Goal: Task Accomplishment & Management: Use online tool/utility

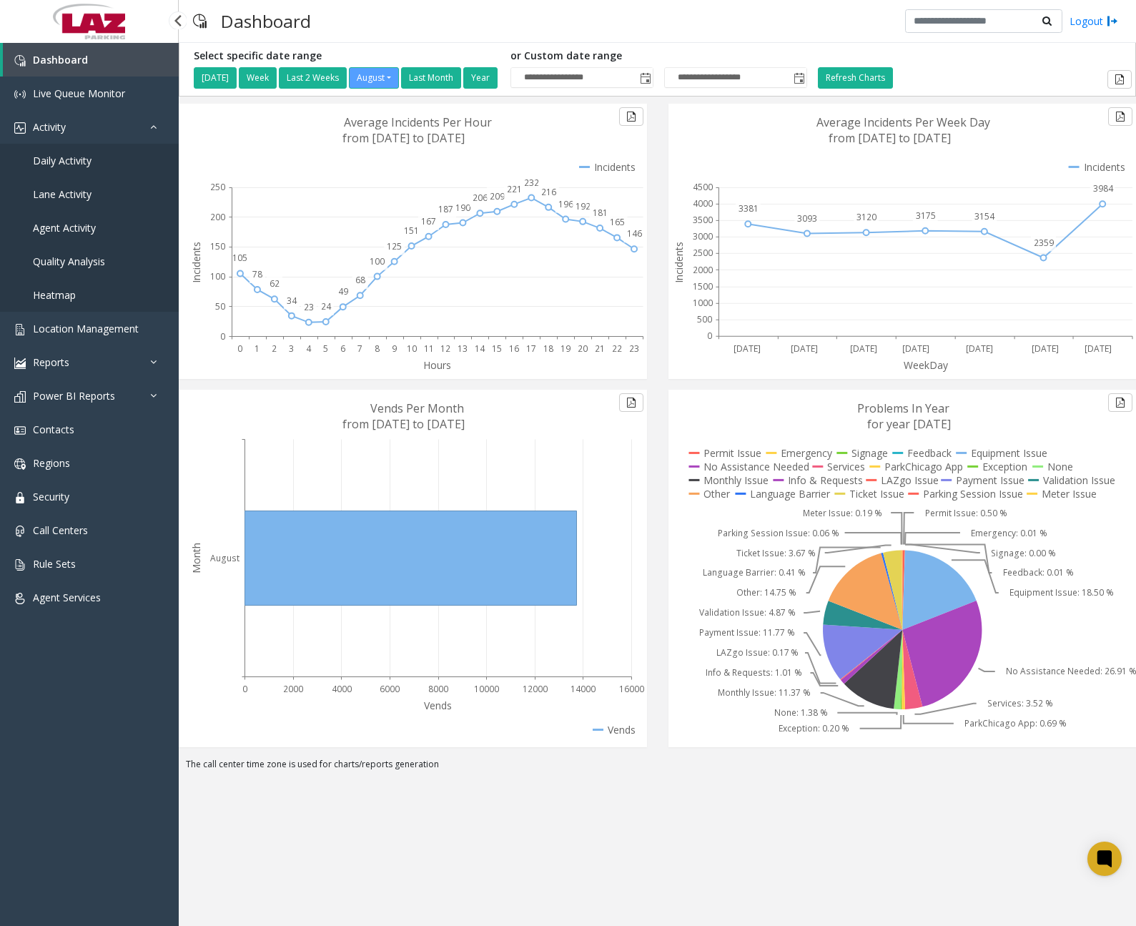
click at [86, 165] on span "Daily Activity" at bounding box center [62, 161] width 59 height 14
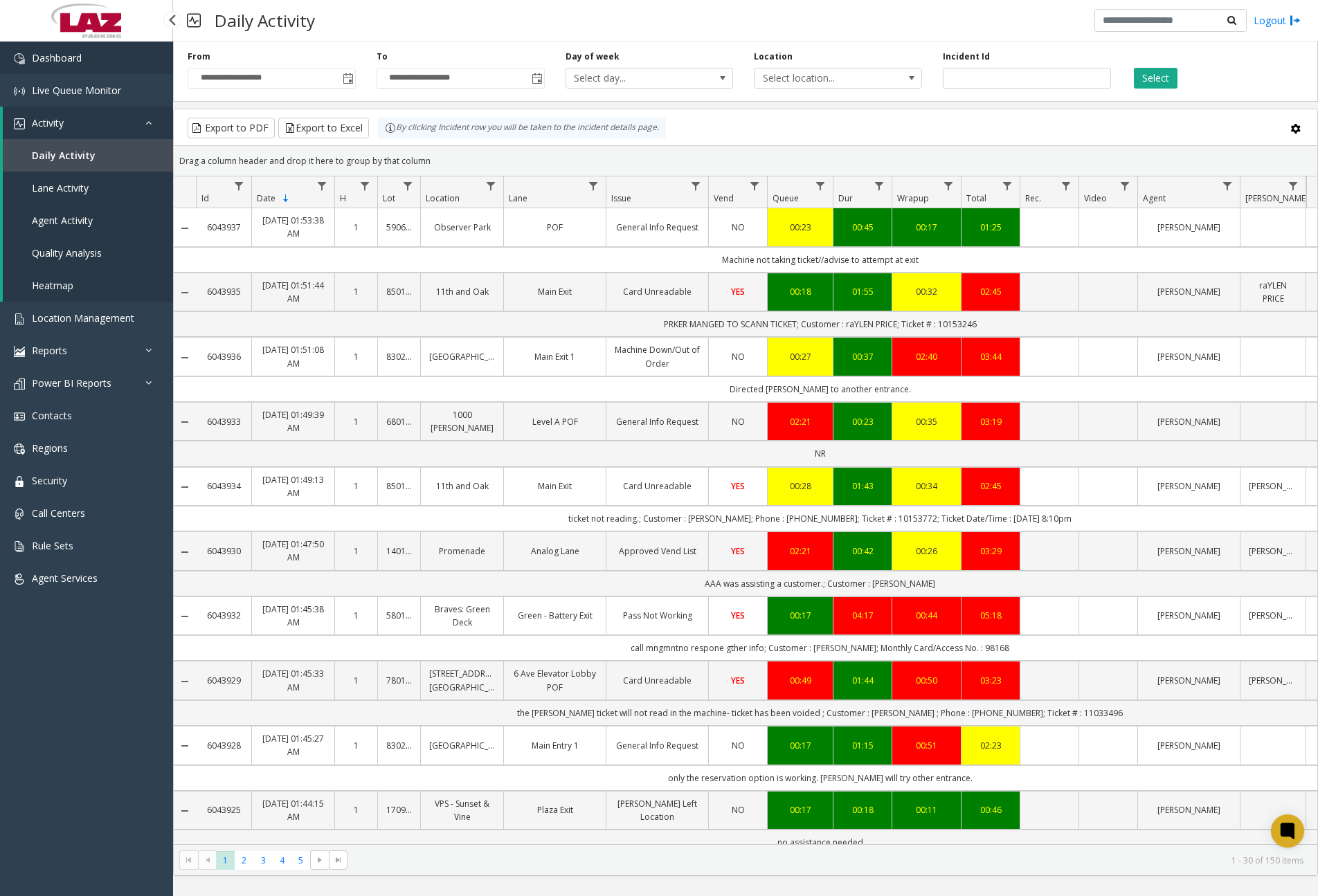
click at [112, 70] on link "Dashboard" at bounding box center [86, 58] width 173 height 33
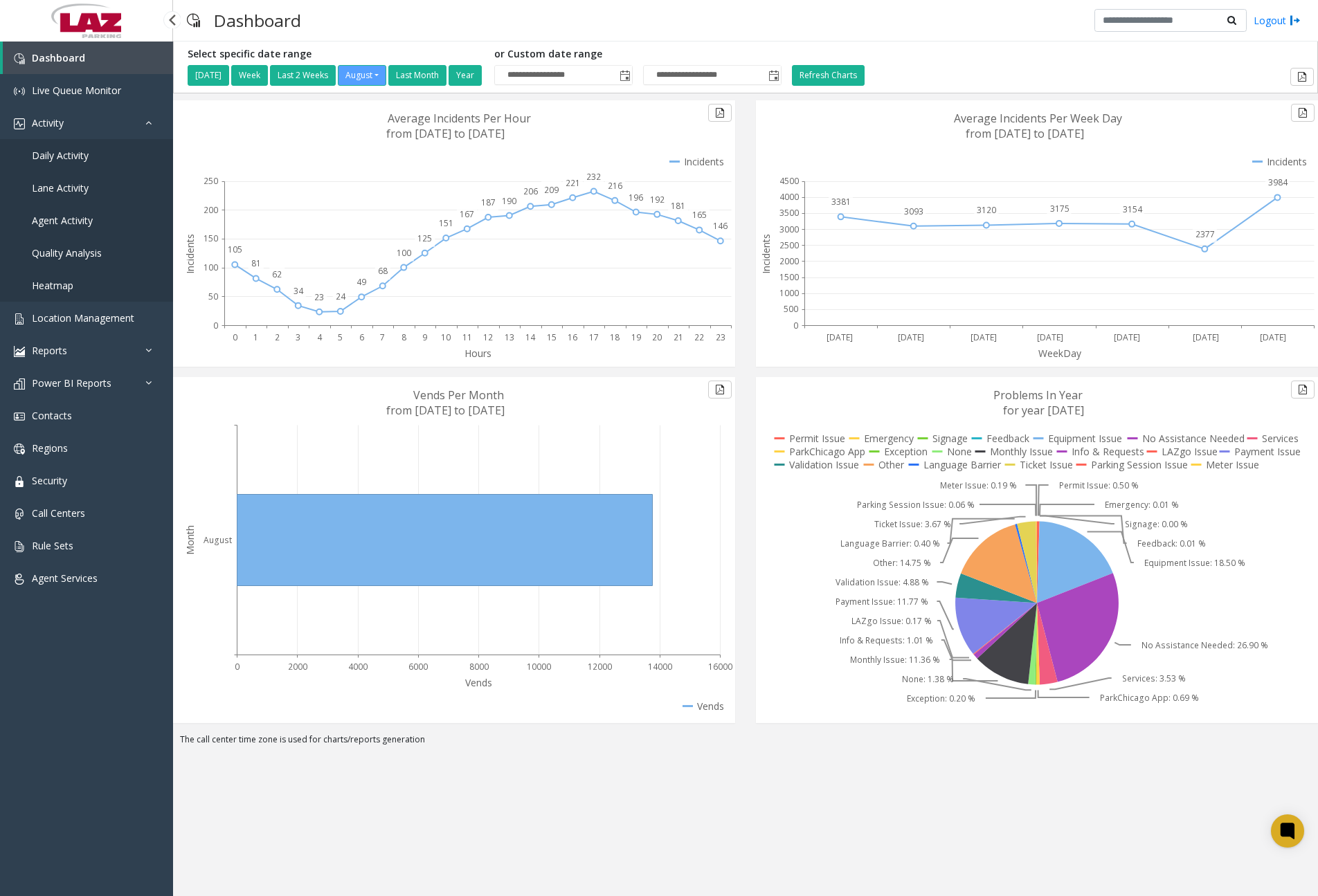
click at [80, 154] on span "Daily Activity" at bounding box center [60, 156] width 57 height 14
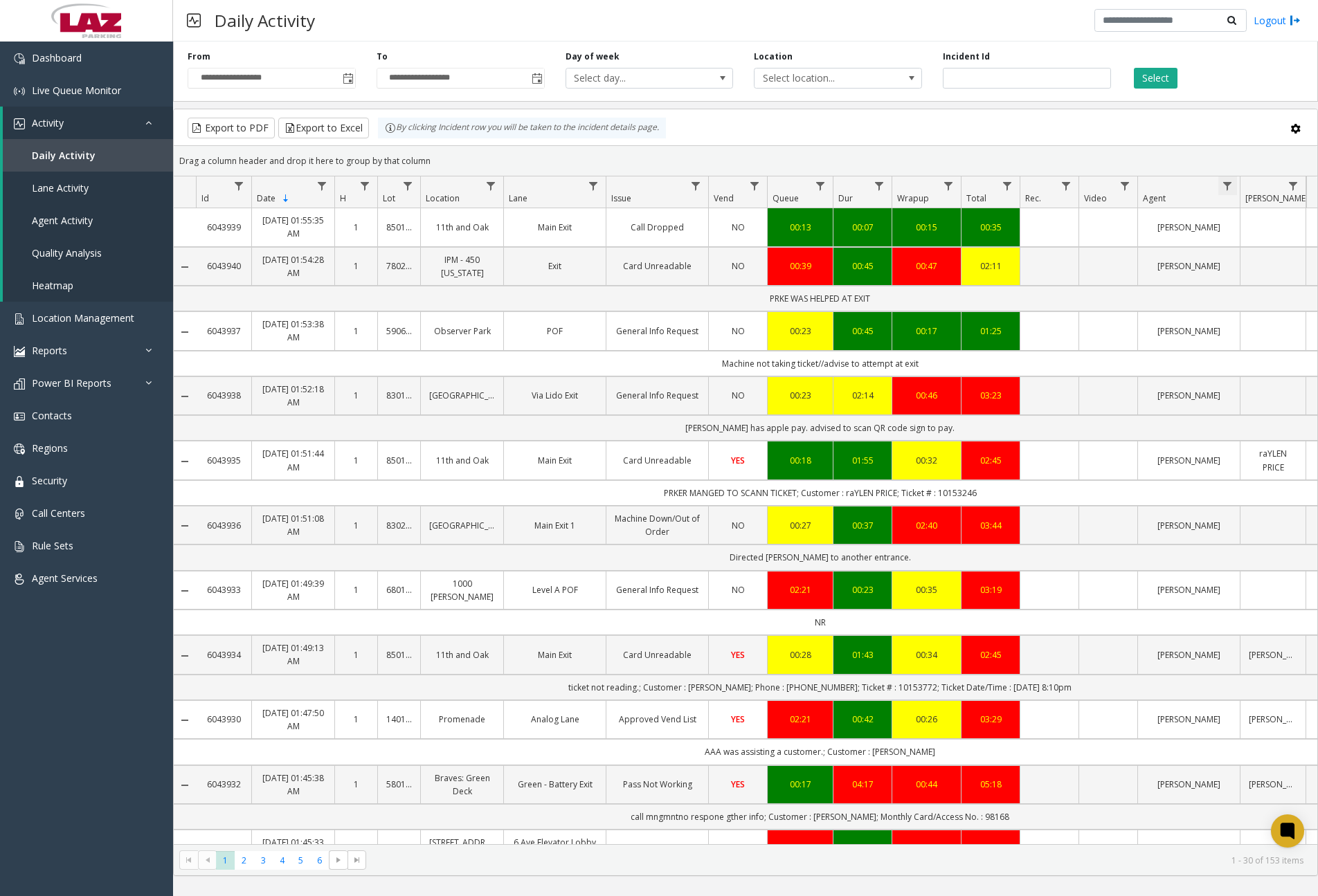
click at [1099, 189] on span "Data table" at bounding box center [1226, 186] width 11 height 11
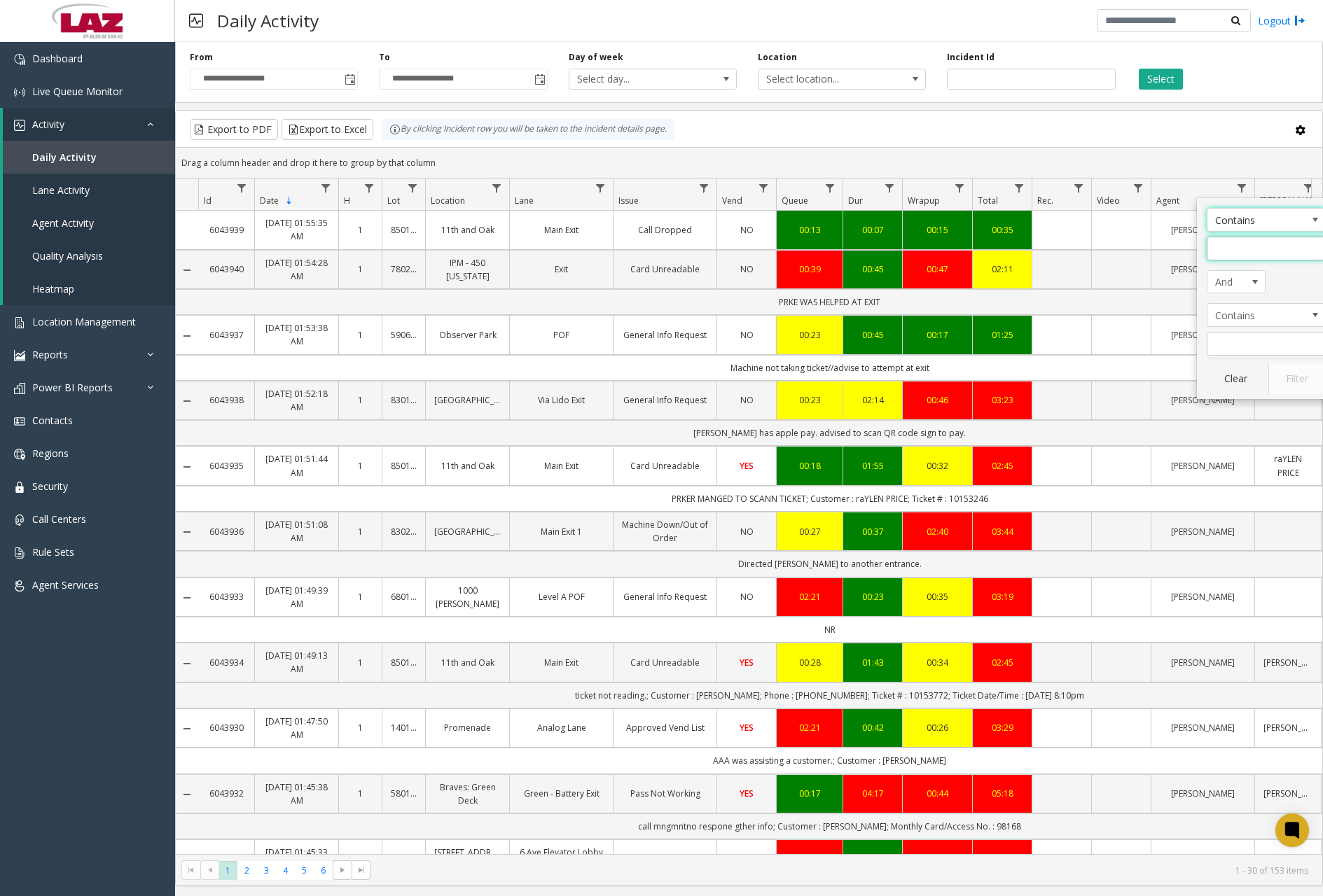
click at [1112, 242] on input "Agent Filter" at bounding box center [1266, 249] width 119 height 24
type input "***"
click at [1112, 373] on button "Filter" at bounding box center [1297, 378] width 58 height 30
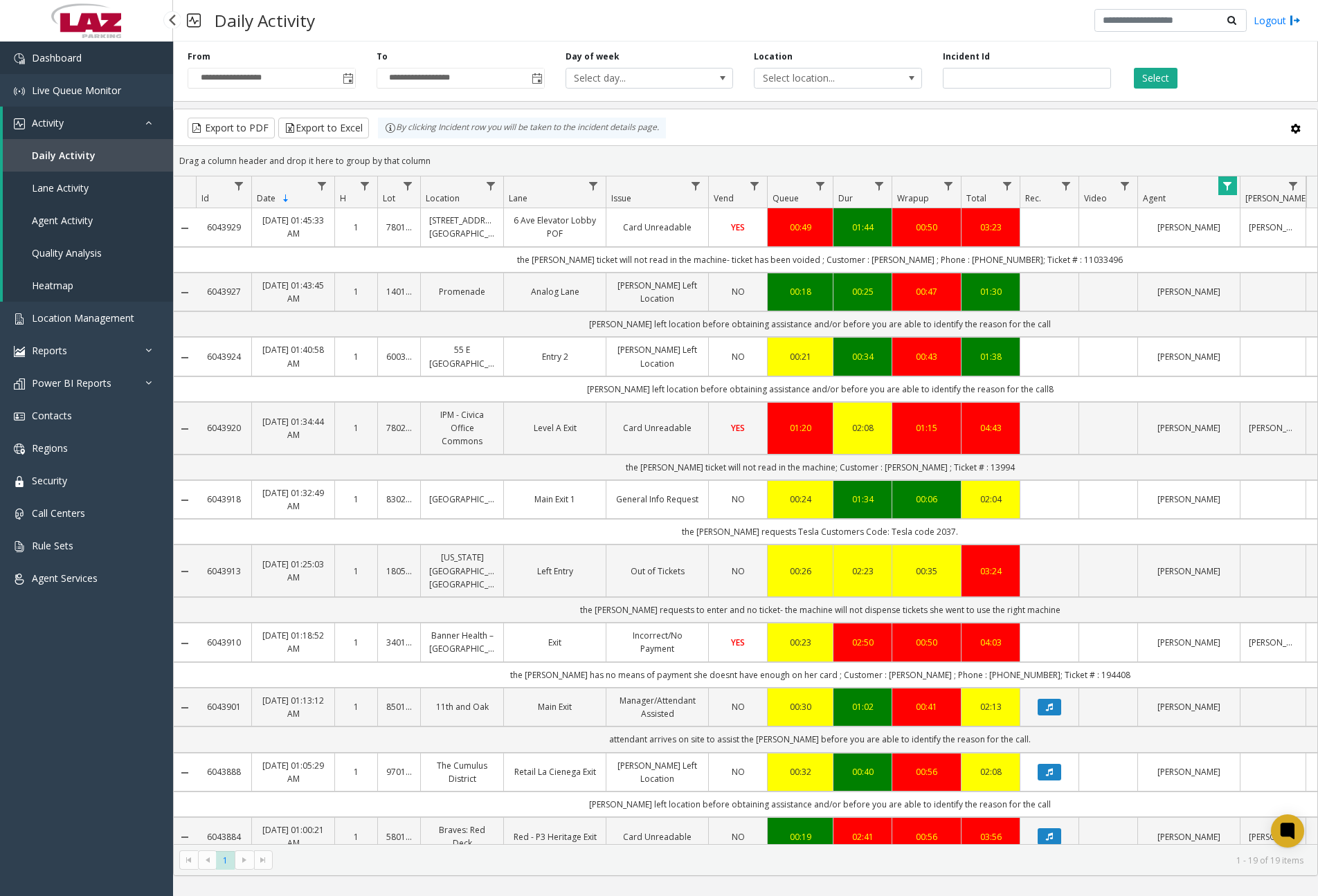
click at [128, 58] on link "Dashboard" at bounding box center [86, 58] width 173 height 33
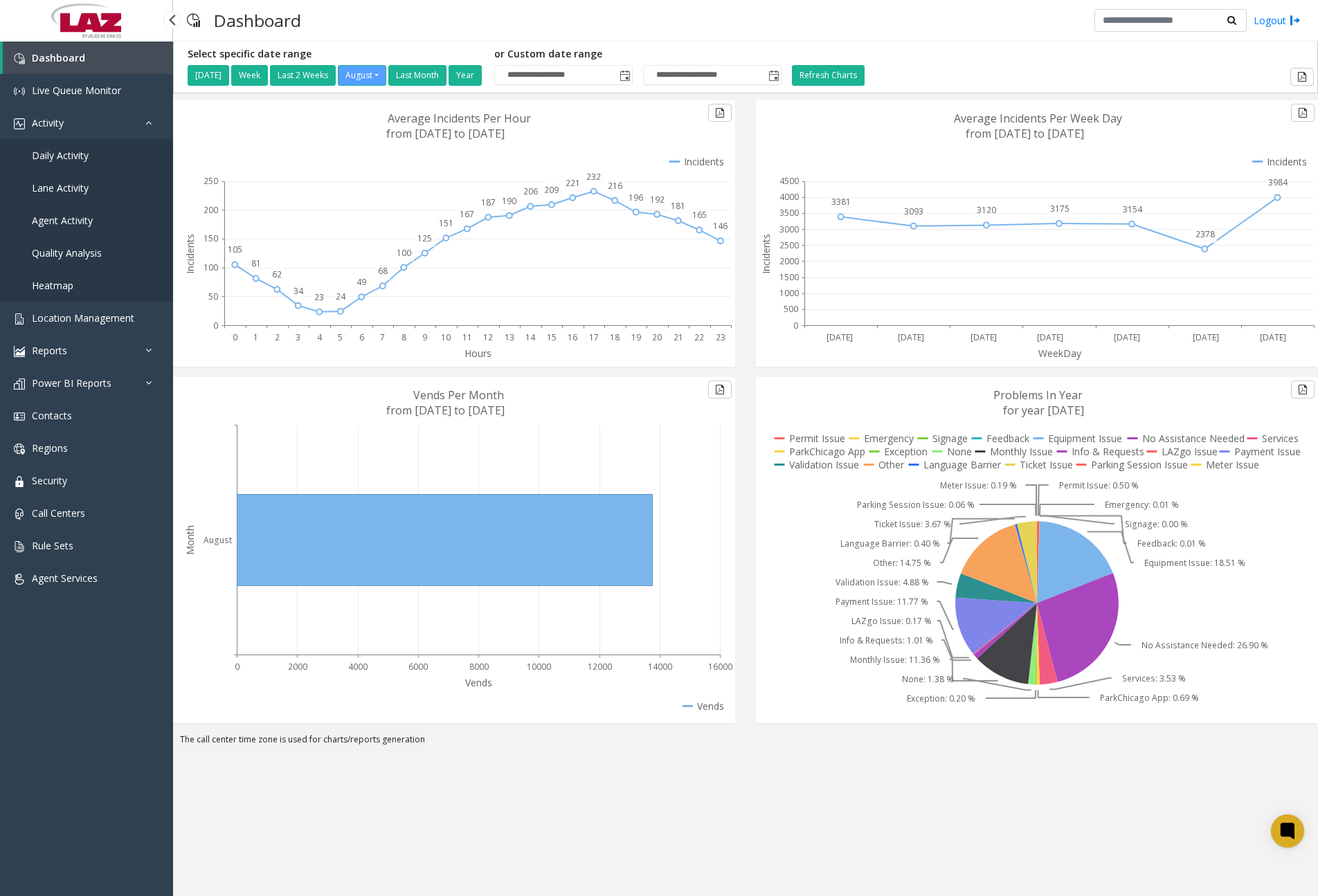
click at [74, 149] on span "Daily Activity" at bounding box center [60, 156] width 57 height 14
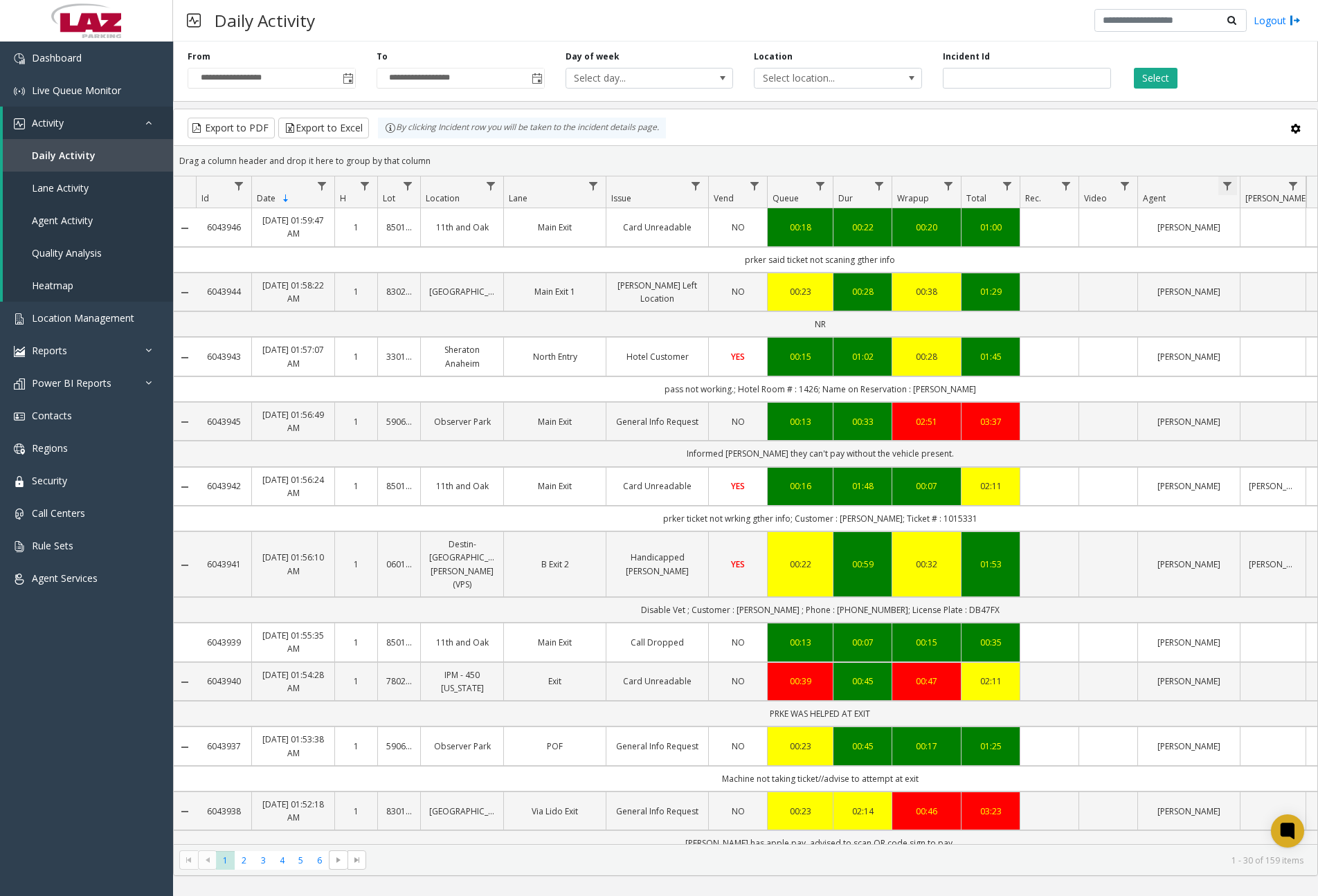
click at [1099, 184] on span "Data table" at bounding box center [1226, 186] width 11 height 11
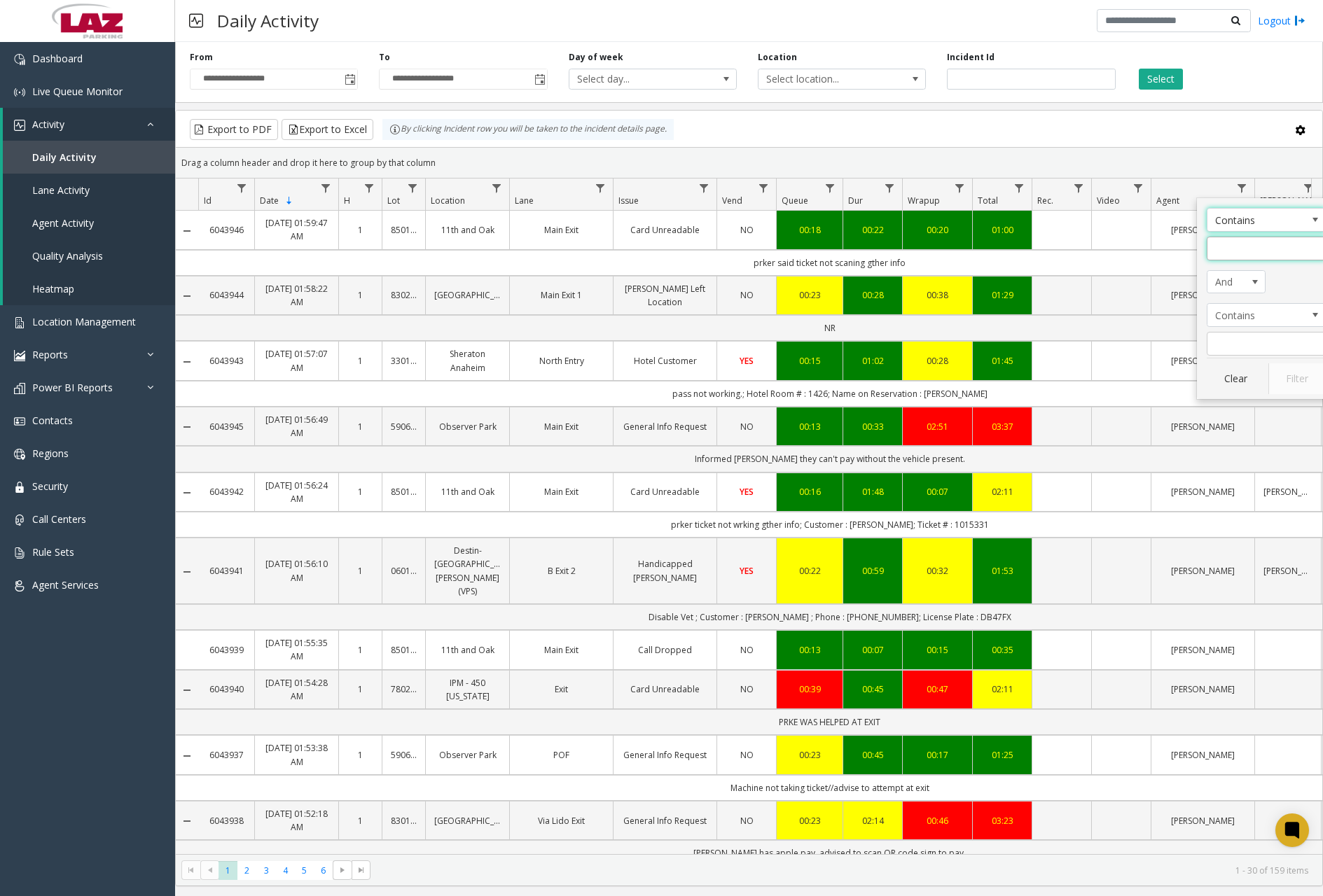
click at [1112, 252] on input "Agent Filter" at bounding box center [1266, 249] width 119 height 24
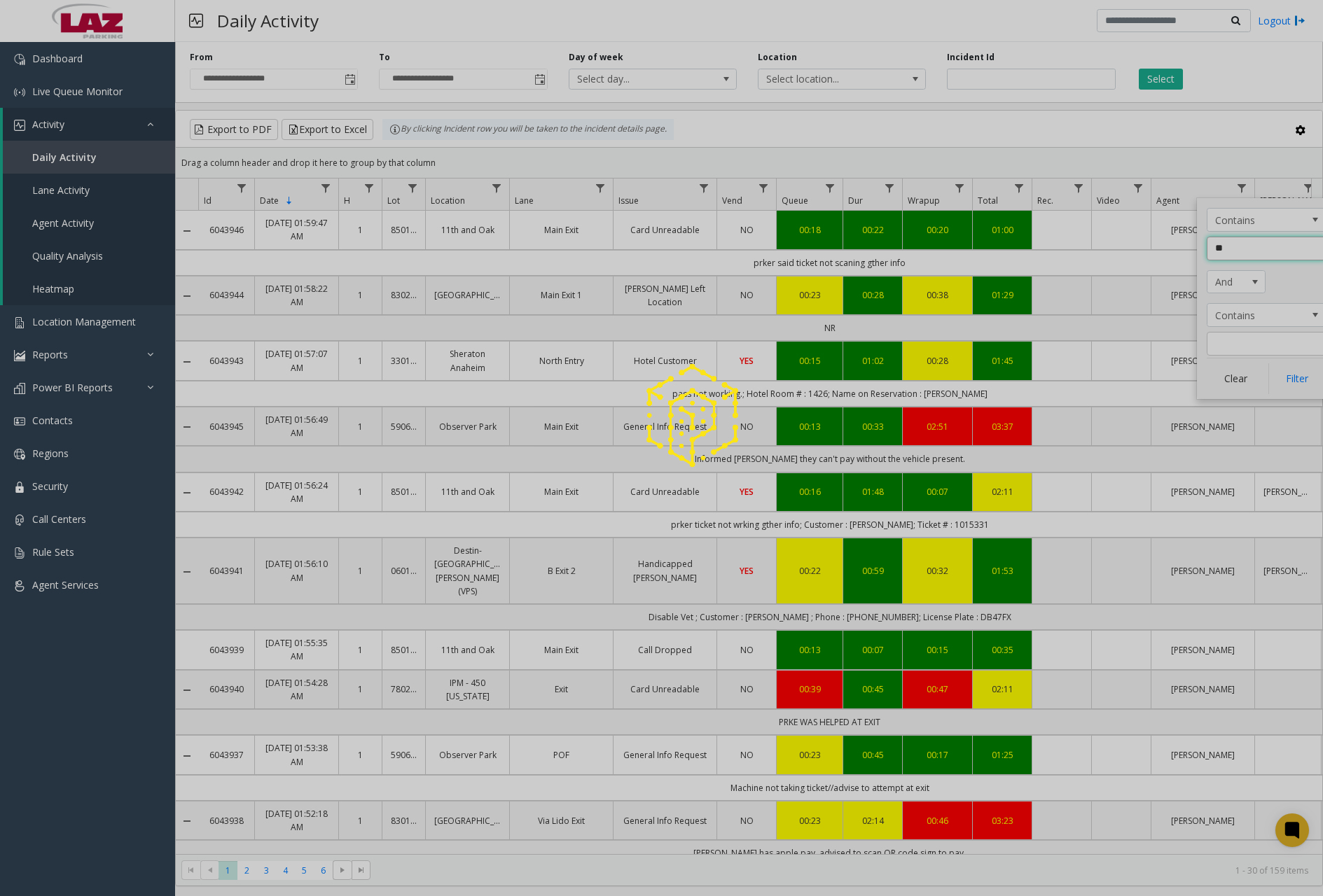
type input "***"
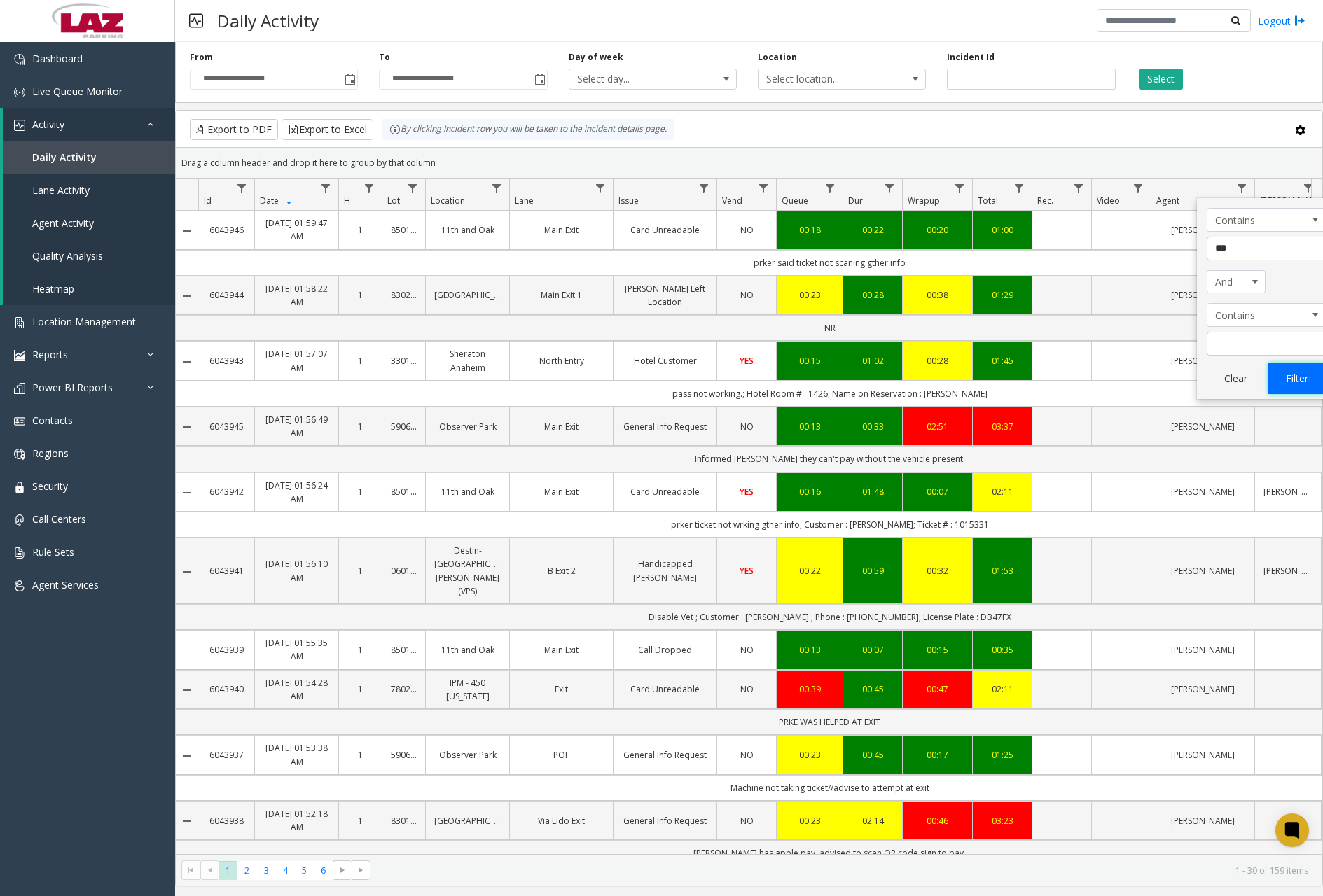
click at [1112, 378] on button "Filter" at bounding box center [1297, 378] width 58 height 30
